Goal: Task Accomplishment & Management: Use online tool/utility

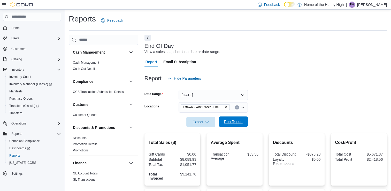
click at [240, 125] on span "Run Report" at bounding box center [233, 121] width 23 height 10
click at [234, 125] on span "Run Report" at bounding box center [233, 122] width 23 height 10
